Goal: Navigation & Orientation: Find specific page/section

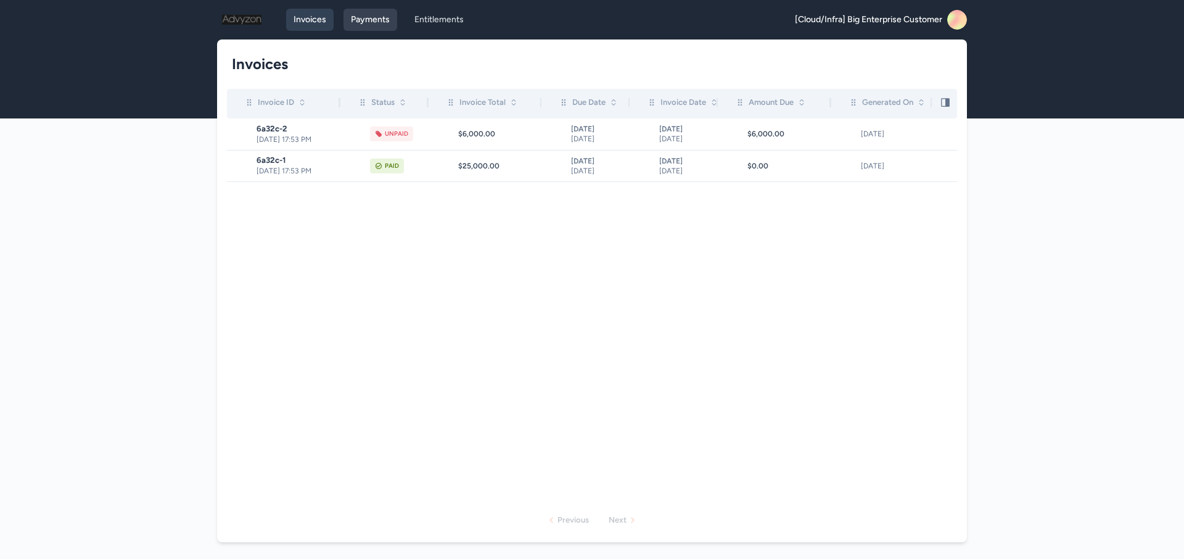
click at [368, 25] on link "Payments" at bounding box center [371, 20] width 54 height 22
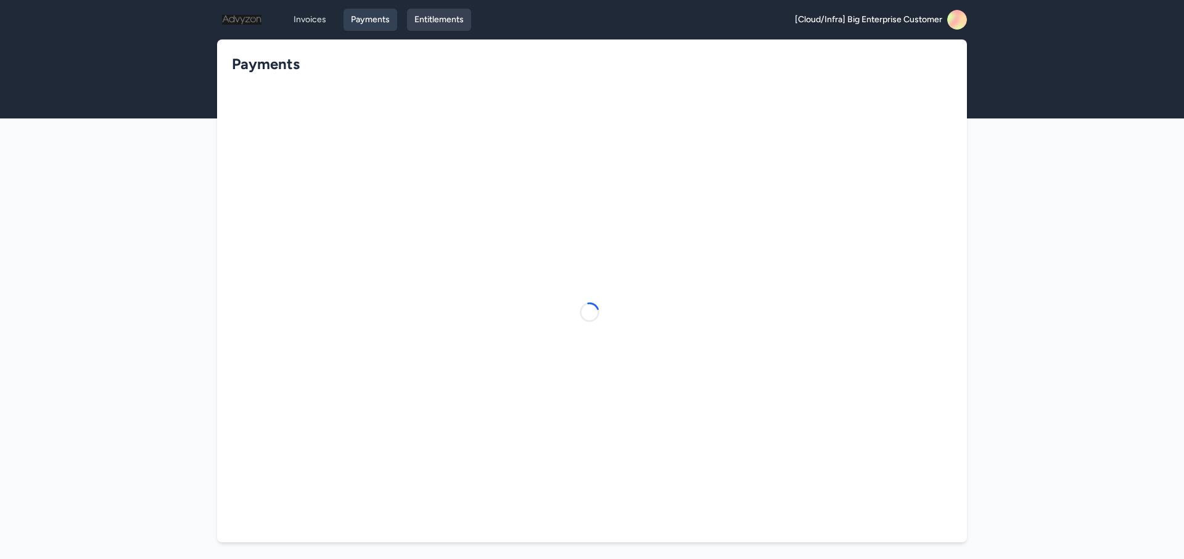
click at [433, 27] on link "Entitlements" at bounding box center [439, 20] width 64 height 22
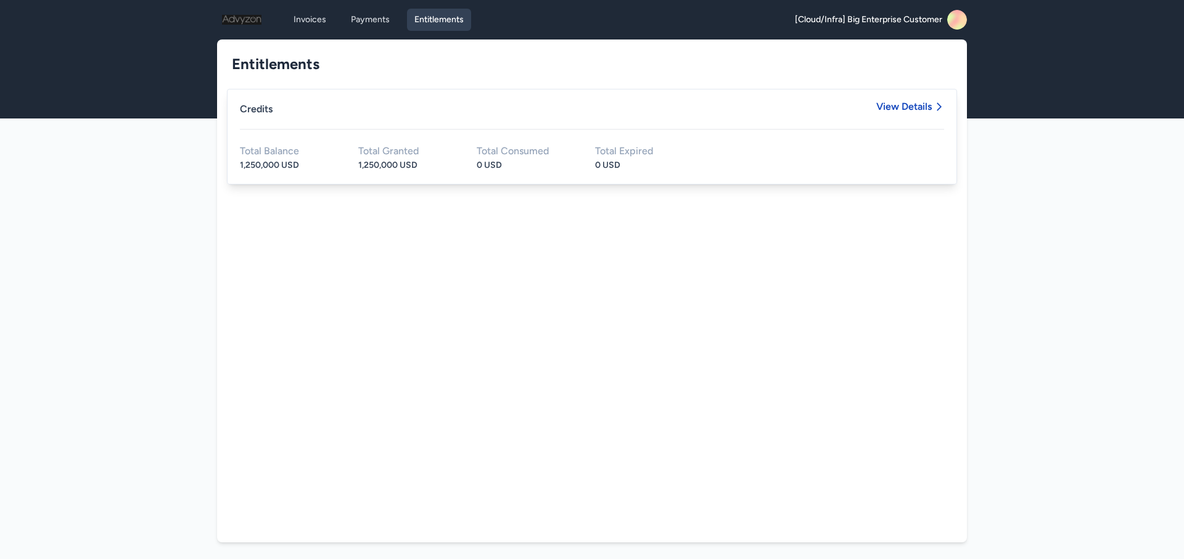
click at [894, 120] on span "View Details" at bounding box center [910, 115] width 68 height 27
click at [903, 111] on span "View Details" at bounding box center [904, 107] width 56 height 10
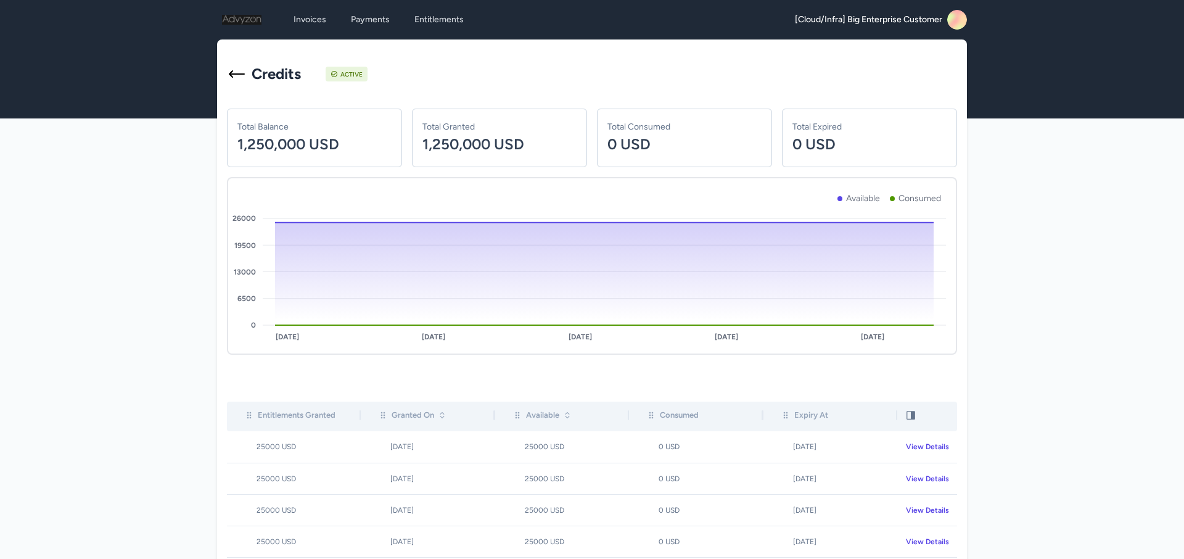
click at [957, 22] on rect at bounding box center [957, 20] width 20 height 20
